Goal: Check status: Check status

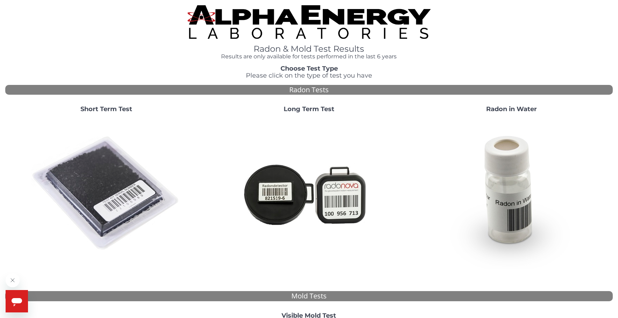
drag, startPoint x: 119, startPoint y: 107, endPoint x: 115, endPoint y: 108, distance: 4.3
click at [115, 108] on strong "Short Term Test" at bounding box center [106, 109] width 52 height 8
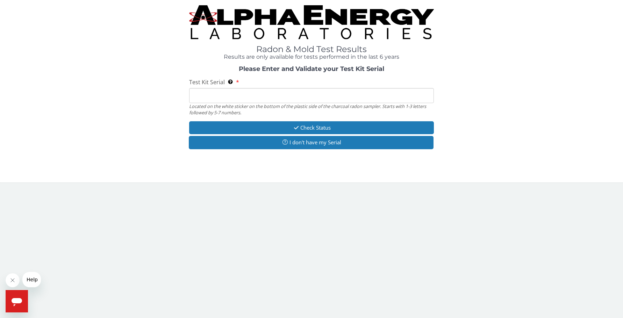
click at [214, 96] on input "Test Kit Serial Located on the white sticker on the bottom of the plastic side …" at bounding box center [311, 95] width 245 height 15
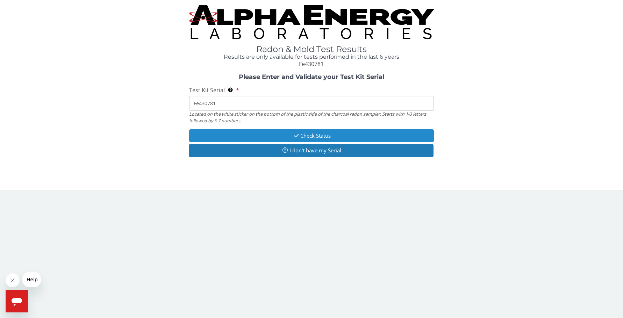
type input "Fe430781"
click at [303, 133] on button "Check Status" at bounding box center [311, 135] width 245 height 13
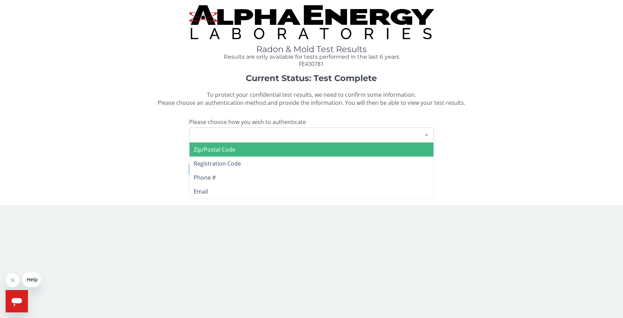
click at [258, 135] on div "Please make a selection" at bounding box center [311, 135] width 245 height 15
click at [220, 148] on span "Zip/Postal Code" at bounding box center [215, 150] width 42 height 8
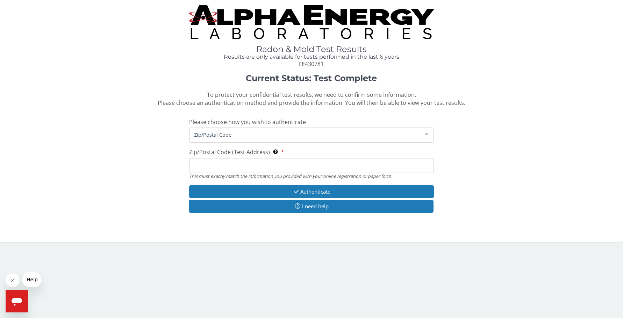
click at [214, 165] on input "Zip/Postal Code (Test Address) This must exactly match the information you prov…" at bounding box center [311, 165] width 245 height 15
type input "62898"
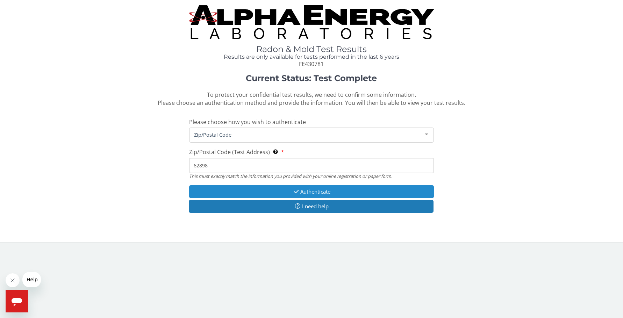
click at [322, 190] on button "Authenticate" at bounding box center [311, 191] width 245 height 13
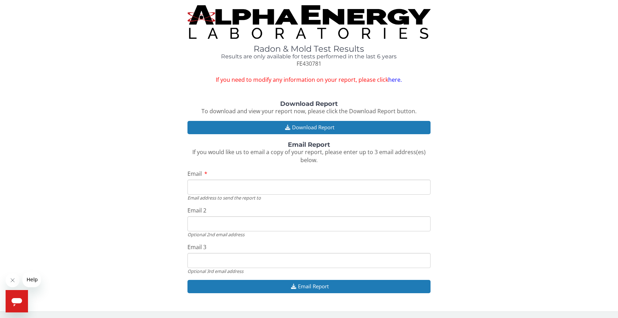
click at [286, 189] on input "Email" at bounding box center [308, 187] width 243 height 15
type input "[EMAIL_ADDRESS][DOMAIN_NAME]"
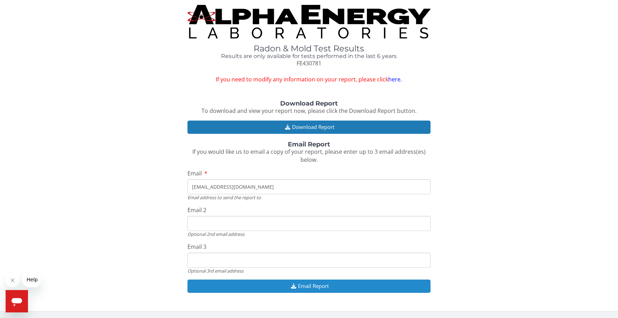
click at [302, 283] on button "Email Report" at bounding box center [308, 286] width 243 height 13
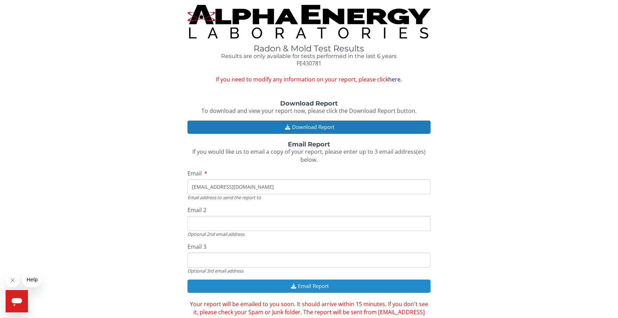
click at [305, 283] on button "Email Report" at bounding box center [308, 286] width 243 height 13
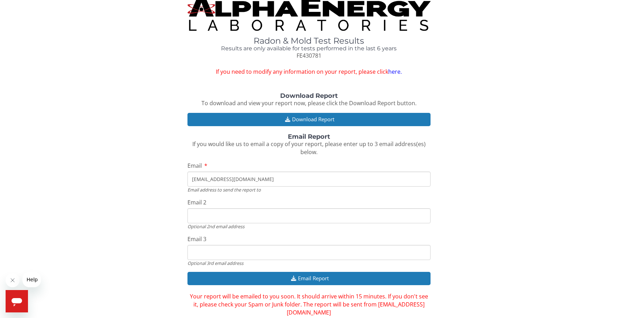
scroll to position [0, 0]
